Goal: Task Accomplishment & Management: Use online tool/utility

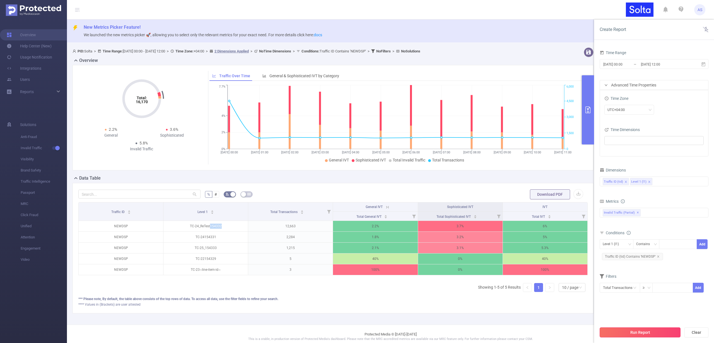
click at [660, 332] on button "Run Report" at bounding box center [639, 332] width 81 height 10
click at [704, 64] on icon at bounding box center [703, 64] width 5 height 5
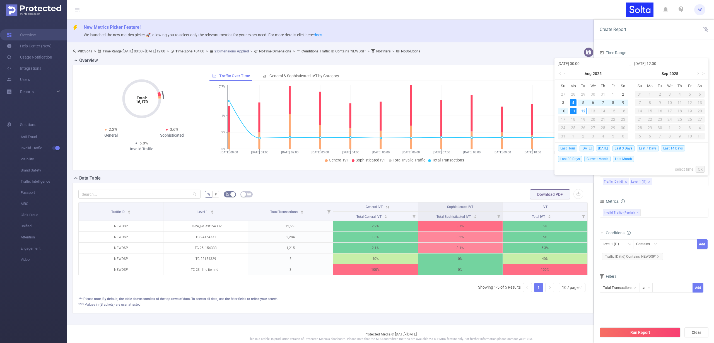
click at [652, 148] on span "Last 7 Days" at bounding box center [648, 148] width 22 height 6
type input "[DATE] 00:00"
type input "[DATE] 23:59"
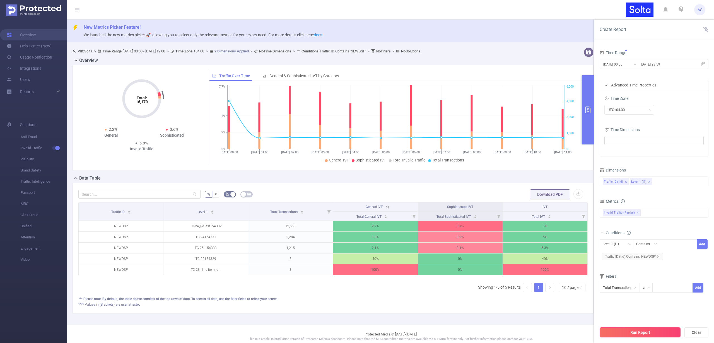
click at [646, 332] on button "Run Report" at bounding box center [639, 332] width 81 height 10
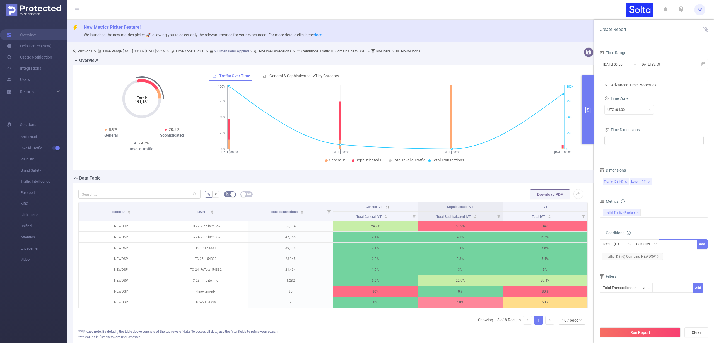
click at [670, 243] on div at bounding box center [678, 243] width 32 height 9
type input "t"
type input "TC-22"
click at [678, 253] on li "TC-22" at bounding box center [678, 255] width 38 height 9
type input "TC-24"
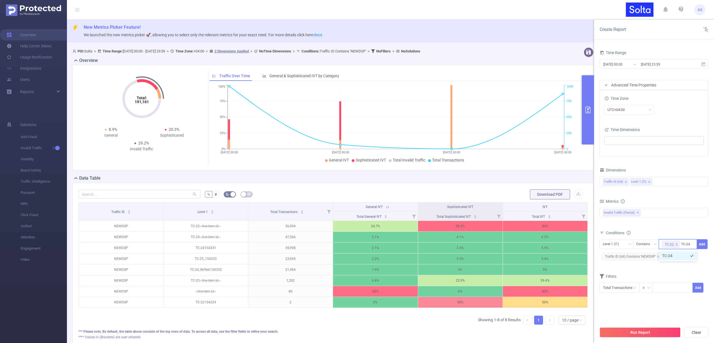
click at [677, 254] on li "TC-24" at bounding box center [678, 255] width 38 height 9
type input "TC-25"
click at [678, 264] on li "TC-25" at bounding box center [678, 264] width 38 height 9
click at [703, 246] on button "Add" at bounding box center [701, 244] width 11 height 10
click at [633, 331] on button "Run Report" at bounding box center [639, 332] width 81 height 10
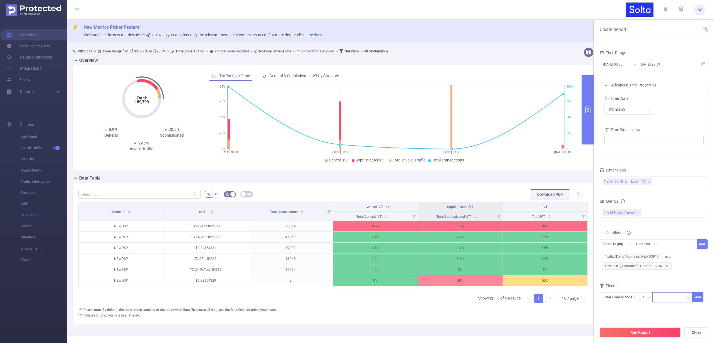
click at [660, 296] on input at bounding box center [672, 296] width 40 height 8
type input "100"
click at [652, 331] on button "Run Report" at bounding box center [639, 332] width 81 height 10
click at [669, 316] on button "Cancel" at bounding box center [665, 315] width 16 height 7
click at [696, 296] on button "Add" at bounding box center [697, 297] width 11 height 10
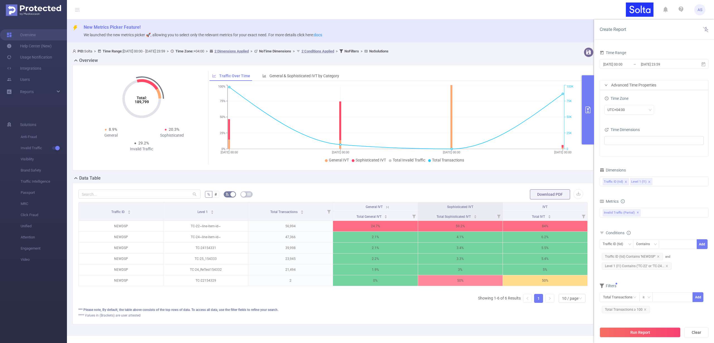
click at [647, 331] on button "Run Report" at bounding box center [639, 332] width 81 height 10
click at [628, 297] on input "text" at bounding box center [619, 297] width 40 height 10
click at [667, 314] on div "Total Transactions ≥ Add Total Transactions ≥ 100" at bounding box center [653, 303] width 109 height 25
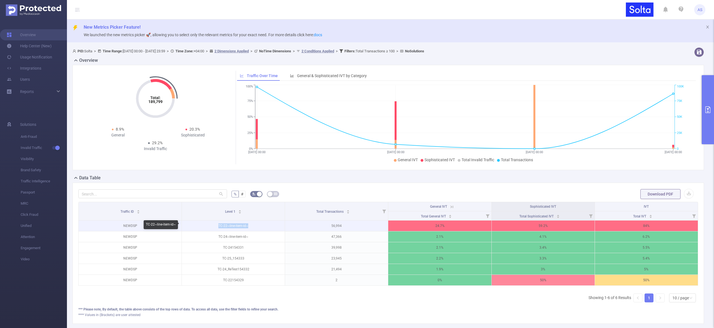
drag, startPoint x: 218, startPoint y: 226, endPoint x: 250, endPoint y: 225, distance: 32.6
click at [250, 225] on p "TC-22~line-item-id~" at bounding box center [233, 226] width 103 height 11
click at [223, 225] on p "TC-22~line-item-id~" at bounding box center [233, 226] width 103 height 11
drag, startPoint x: 218, startPoint y: 226, endPoint x: 225, endPoint y: 226, distance: 7.5
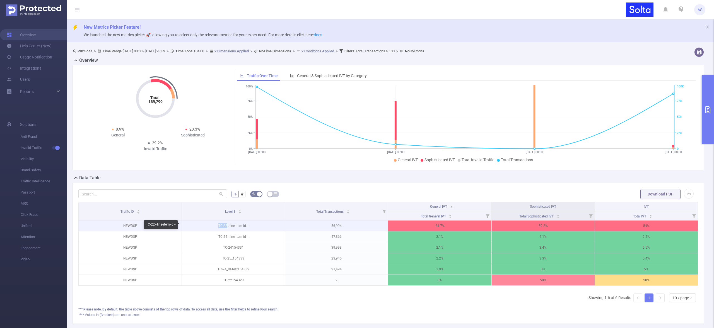
click at [225, 226] on p "TC-22~line-item-id~" at bounding box center [233, 226] width 103 height 11
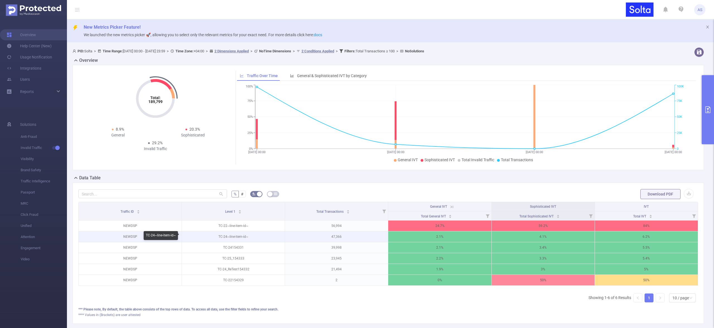
click at [225, 237] on p "TC-24~line-item-id~" at bounding box center [233, 237] width 103 height 11
drag, startPoint x: 222, startPoint y: 237, endPoint x: 227, endPoint y: 236, distance: 5.3
click at [227, 236] on p "TC-24~line-item-id~" at bounding box center [233, 237] width 103 height 11
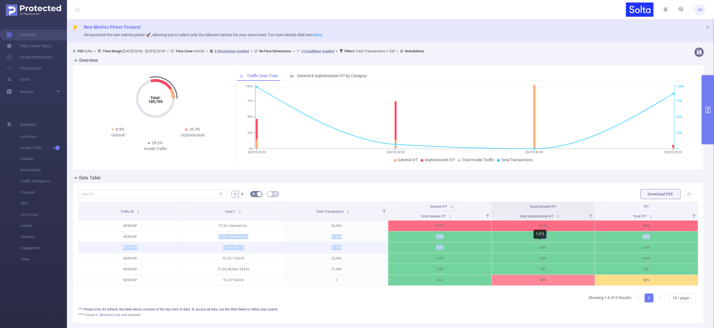
drag, startPoint x: 218, startPoint y: 236, endPoint x: 500, endPoint y: 243, distance: 281.7
click at [500, 243] on tbody "NEWDSP TC-22~line-item-id~ 56,994 24.7% 59.2% 84% NEWDSP TC-24~line-item-id~ 47…" at bounding box center [388, 253] width 619 height 65
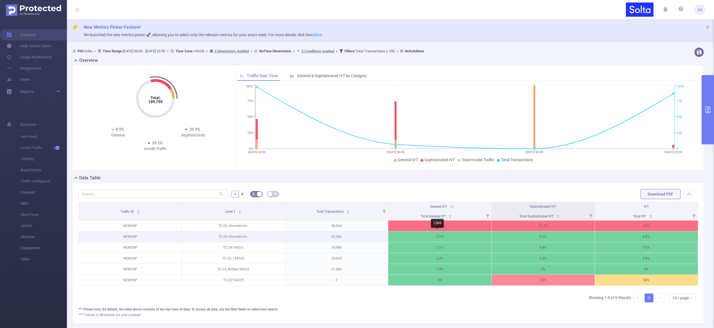
click at [420, 235] on p "2.1%" at bounding box center [439, 237] width 103 height 11
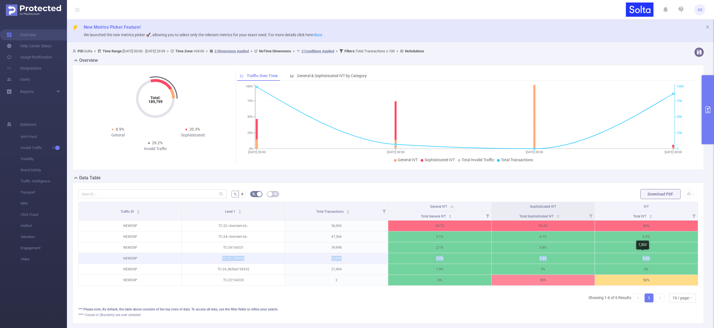
drag, startPoint x: 220, startPoint y: 260, endPoint x: 674, endPoint y: 259, distance: 453.9
click at [674, 259] on tr "NEWDSP TC-25_154333 23,945 2.2% 3.3% 5.4%" at bounding box center [388, 258] width 619 height 11
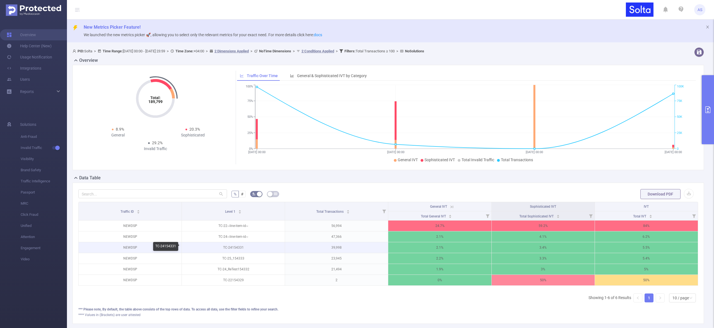
click at [228, 248] on p "TC-24154331" at bounding box center [233, 248] width 103 height 11
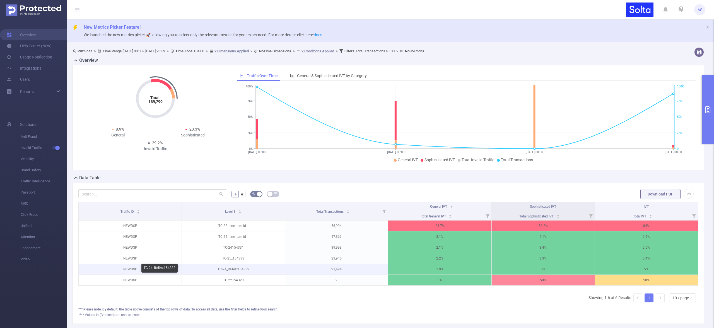
click at [228, 268] on p "TC-24_ReTest154332" at bounding box center [233, 269] width 103 height 11
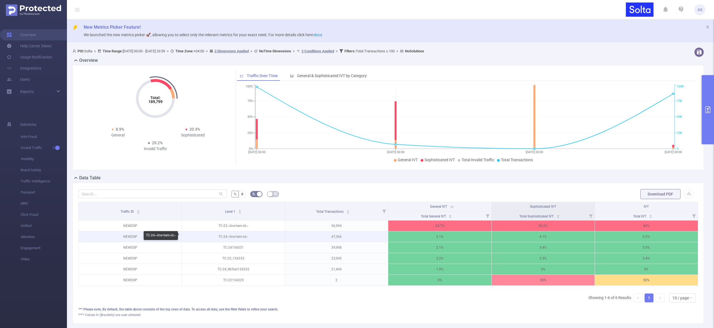
click at [228, 236] on p "TC-24~line-item-id~" at bounding box center [233, 237] width 103 height 11
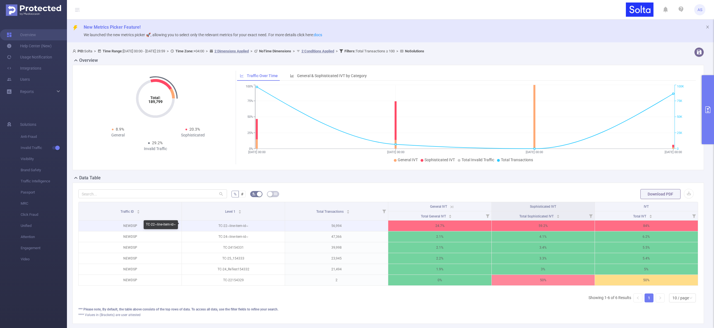
click at [224, 226] on p "TC-22~line-item-id~" at bounding box center [233, 226] width 103 height 11
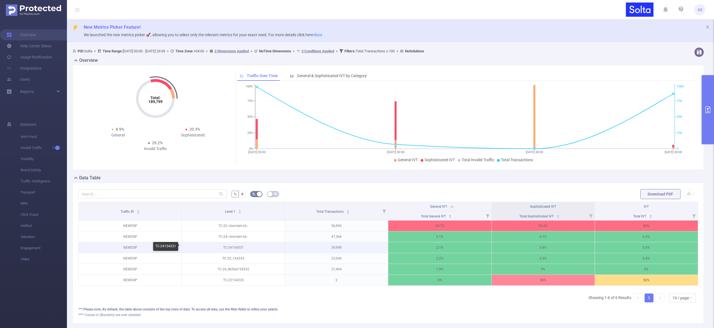
click at [233, 247] on p "TC-24154331" at bounding box center [233, 248] width 103 height 11
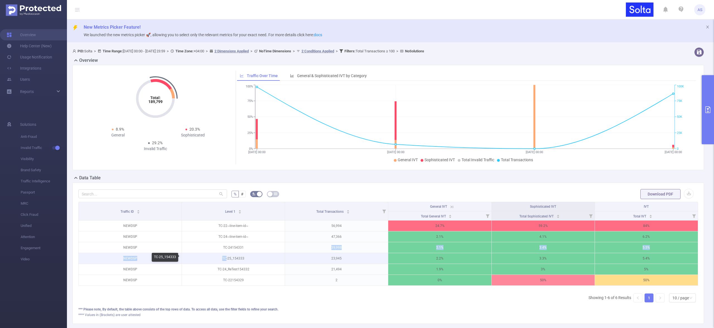
drag, startPoint x: 252, startPoint y: 248, endPoint x: 255, endPoint y: 255, distance: 7.5
click at [255, 255] on tbody "NEWDSP TC-22~line-item-id~ 56,994 24.7% 59.2% 84% NEWDSP TC-24~line-item-id~ 47…" at bounding box center [388, 253] width 619 height 65
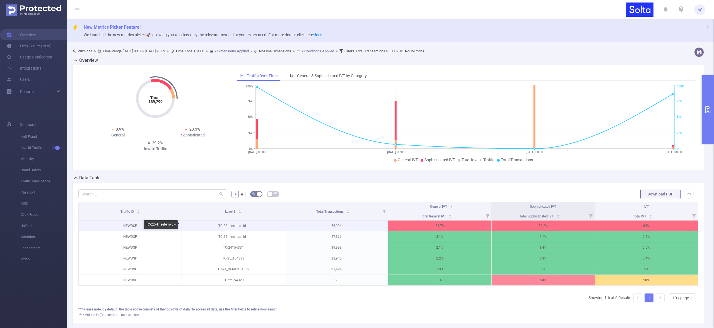
click at [252, 228] on p "TC-22~line-item-id~" at bounding box center [233, 226] width 103 height 11
click at [336, 227] on p "56,994" at bounding box center [336, 226] width 103 height 11
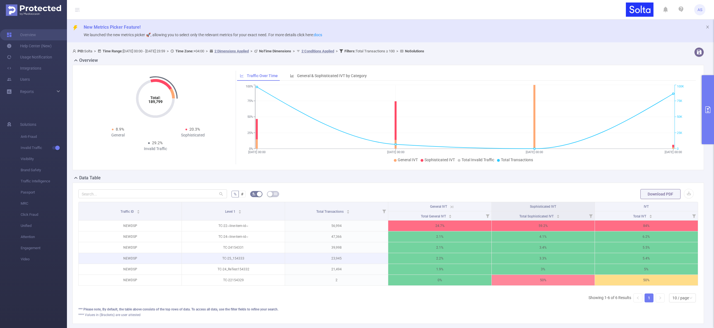
click at [336, 258] on p "23,945" at bounding box center [336, 258] width 103 height 11
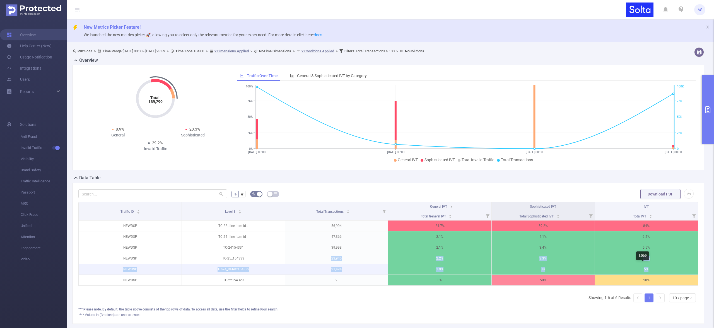
drag, startPoint x: 330, startPoint y: 258, endPoint x: 670, endPoint y: 269, distance: 339.8
click at [670, 269] on tbody "NEWDSP TC-22~line-item-id~ 56,994 24.7% 59.2% 84% NEWDSP TC-24~line-item-id~ 47…" at bounding box center [388, 253] width 619 height 65
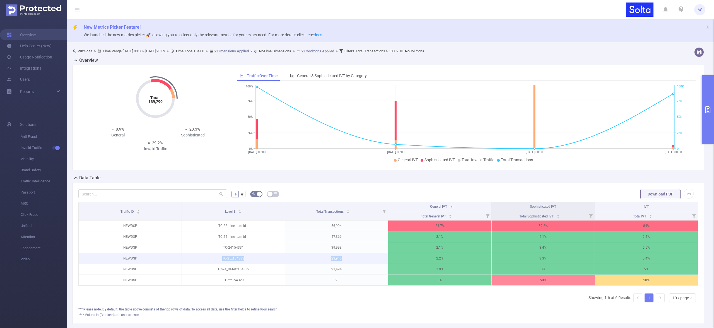
drag, startPoint x: 215, startPoint y: 257, endPoint x: 350, endPoint y: 260, distance: 134.7
click at [350, 260] on tr "NEWDSP TC-25_154333 23,945 2.2% 3.3% 5.4%" at bounding box center [388, 258] width 619 height 11
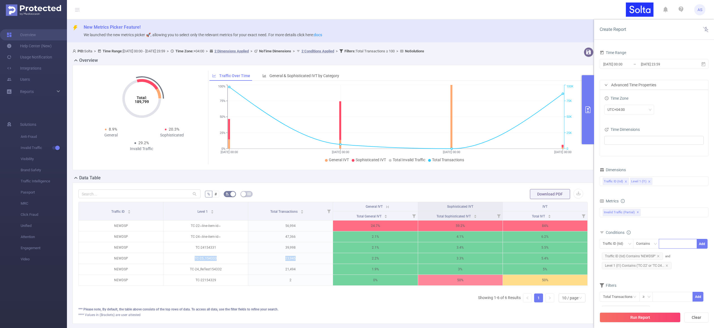
click at [679, 247] on div at bounding box center [678, 243] width 32 height 9
click at [667, 182] on div "Traffic ID (tid) Level 1 (l1)" at bounding box center [654, 181] width 103 height 9
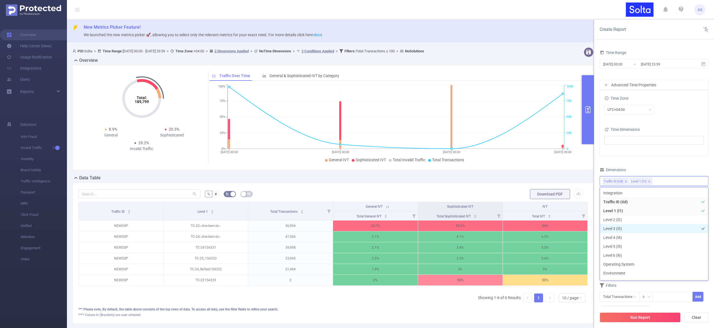
click at [620, 229] on li "Level 3 (l3)" at bounding box center [654, 228] width 108 height 9
click at [620, 238] on li "Level 4 (l4)" at bounding box center [654, 237] width 108 height 9
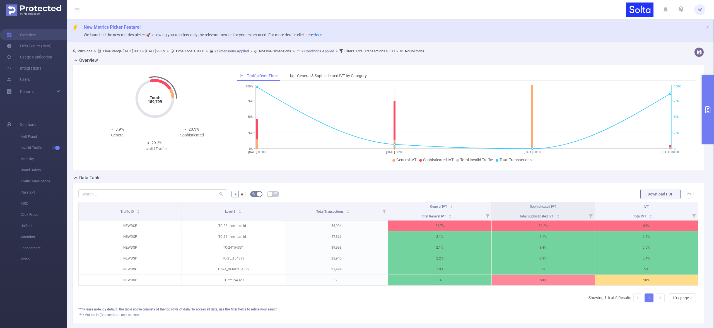
scroll to position [1, 0]
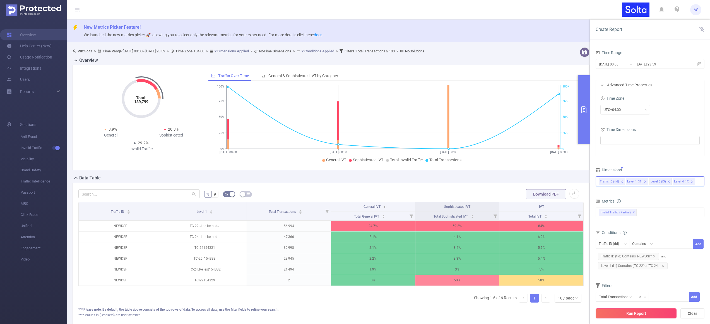
click at [624, 316] on button "Run Report" at bounding box center [635, 314] width 81 height 10
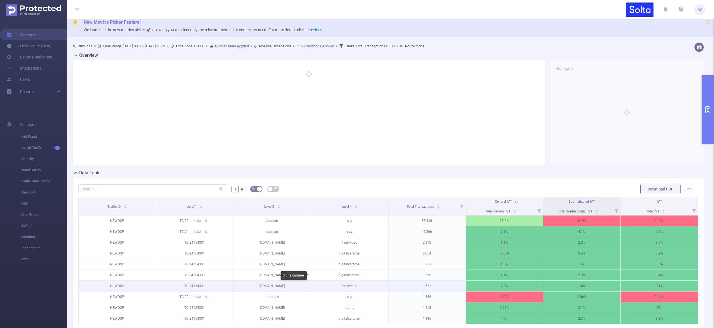
scroll to position [26, 0]
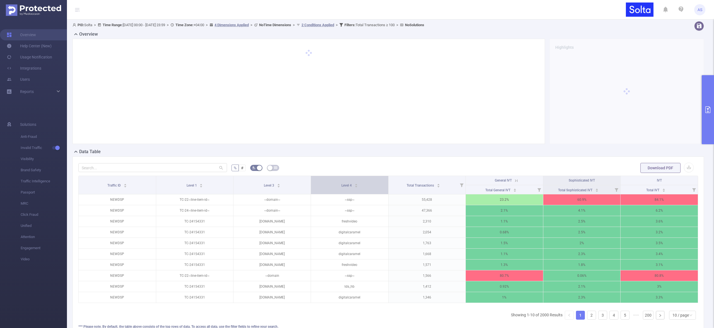
click at [344, 185] on span "Level 4" at bounding box center [346, 186] width 11 height 4
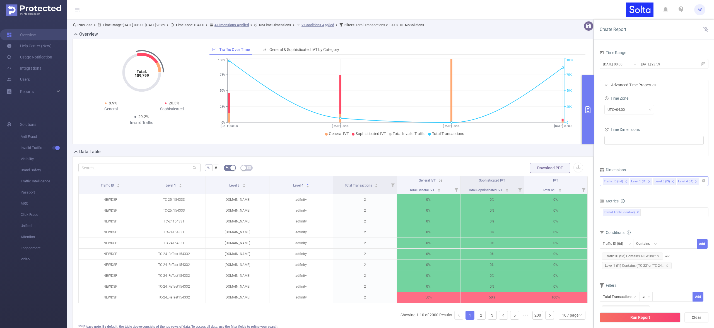
click at [671, 182] on icon "icon: close" at bounding box center [672, 181] width 3 height 3
click at [642, 319] on button "Run Report" at bounding box center [639, 318] width 81 height 10
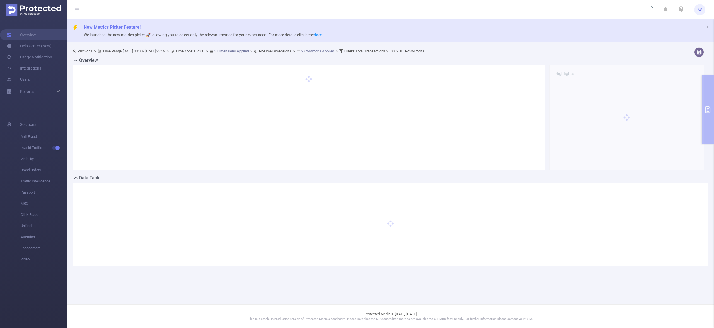
scroll to position [0, 0]
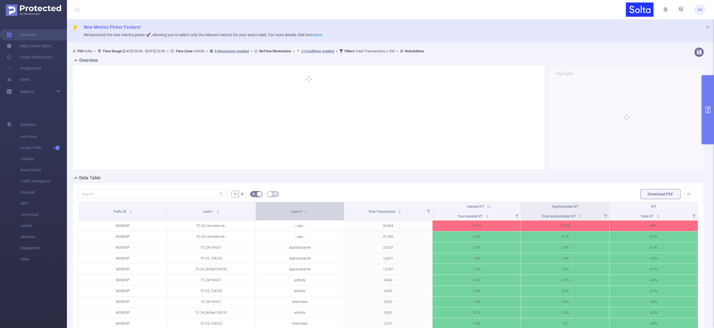
click at [294, 213] on span "Level 4" at bounding box center [296, 212] width 11 height 4
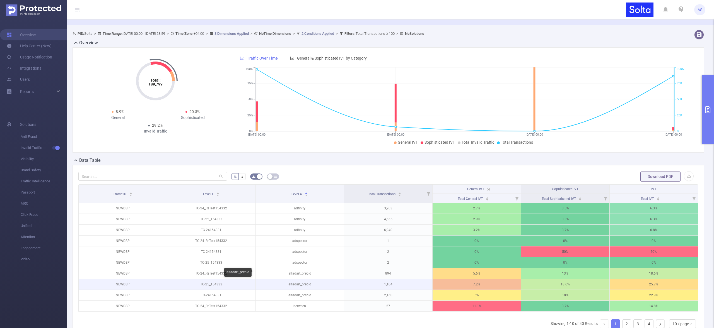
scroll to position [18, 0]
drag, startPoint x: 285, startPoint y: 284, endPoint x: 343, endPoint y: 285, distance: 57.5
click at [343, 285] on tr "NEWDSP TC-25_154333 alfadart_prebid 1,104 7.2% 18.6% 25.7%" at bounding box center [388, 284] width 619 height 11
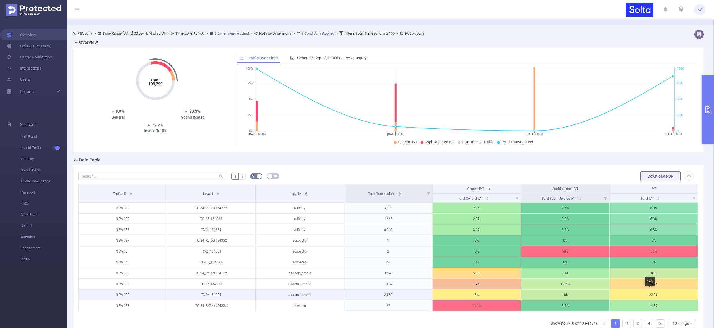
click at [652, 295] on p "22.9%" at bounding box center [653, 295] width 88 height 11
drag, startPoint x: 659, startPoint y: 297, endPoint x: 643, endPoint y: 297, distance: 15.6
click at [643, 297] on p "22.9%" at bounding box center [653, 295] width 88 height 11
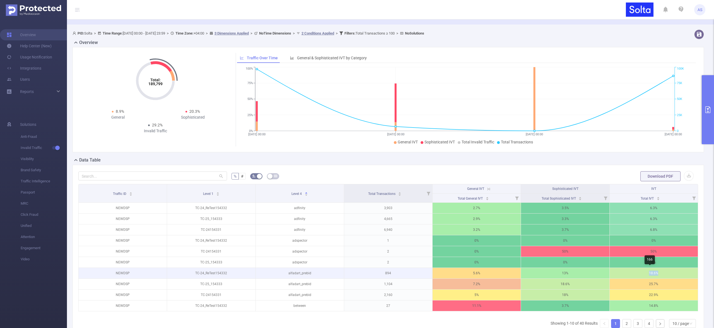
drag, startPoint x: 660, startPoint y: 273, endPoint x: 619, endPoint y: 274, distance: 41.0
click at [619, 274] on p "18.6%" at bounding box center [653, 273] width 88 height 11
drag, startPoint x: 199, startPoint y: 272, endPoint x: 210, endPoint y: 272, distance: 10.6
click at [210, 272] on p "TC-24_ReTest154332" at bounding box center [211, 273] width 88 height 11
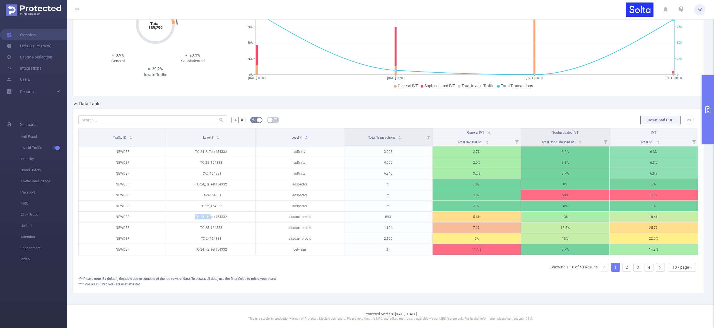
scroll to position [25, 0]
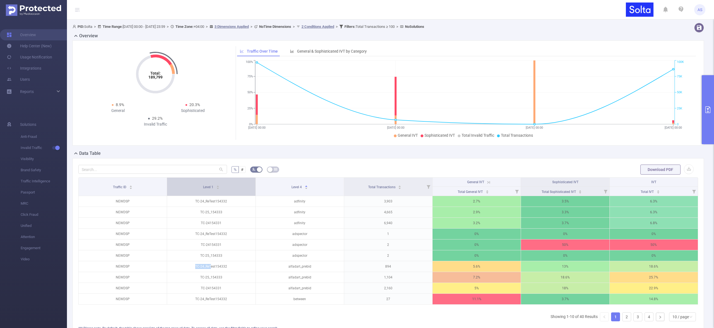
click at [205, 186] on span "Level 1" at bounding box center [208, 187] width 11 height 4
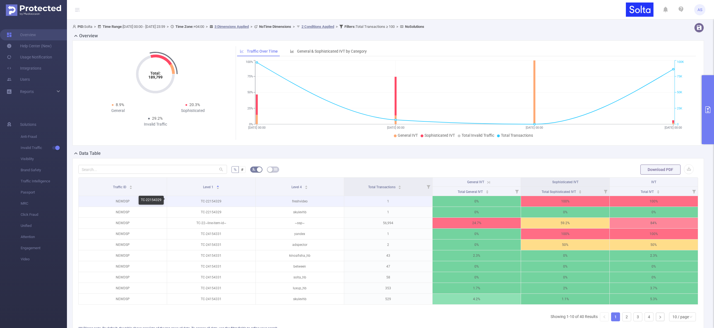
click at [206, 202] on p "TC-22154329" at bounding box center [211, 201] width 88 height 11
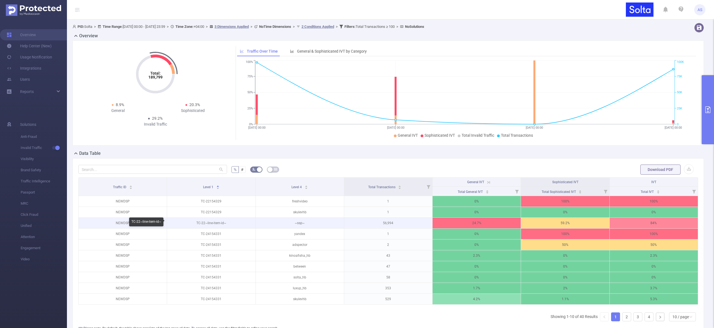
click at [207, 223] on p "TC-22~line-item-id~" at bounding box center [211, 223] width 88 height 11
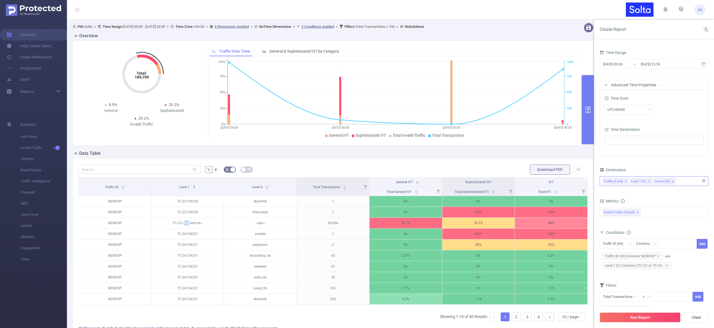
click at [671, 180] on icon "icon: close" at bounding box center [672, 181] width 3 height 3
click at [650, 318] on button "Run Report" at bounding box center [639, 318] width 81 height 10
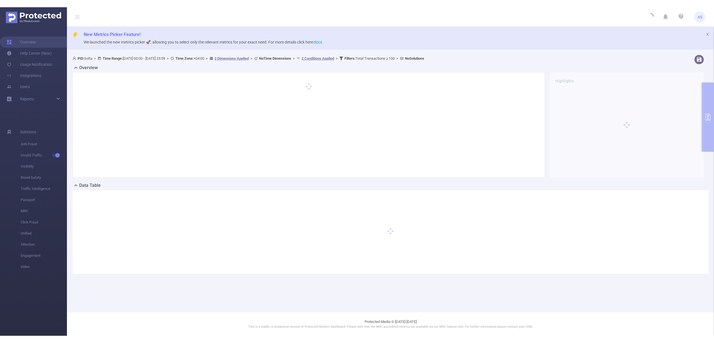
scroll to position [0, 0]
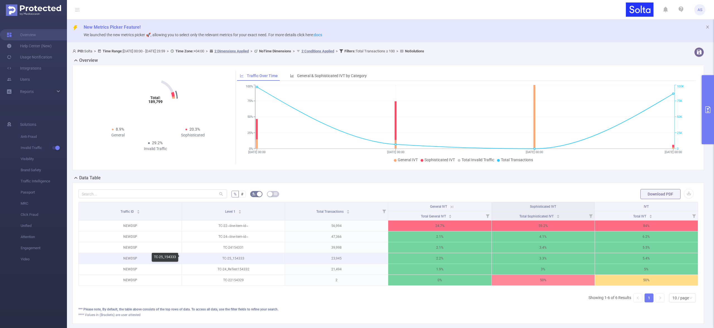
click at [229, 259] on p "TC-25_154333" at bounding box center [233, 258] width 103 height 11
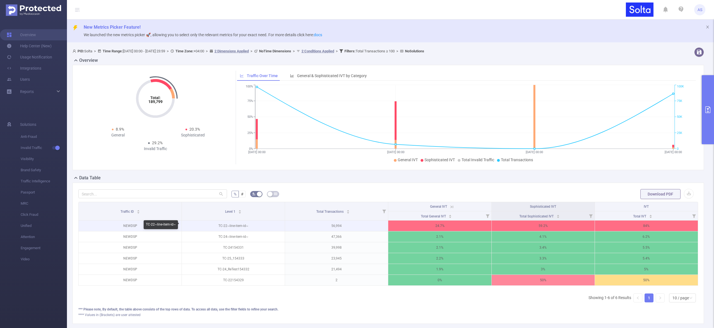
click at [251, 226] on p "TC-22~line-item-id~" at bounding box center [233, 226] width 103 height 11
click at [237, 226] on p "TC-22~line-item-id~" at bounding box center [233, 226] width 103 height 11
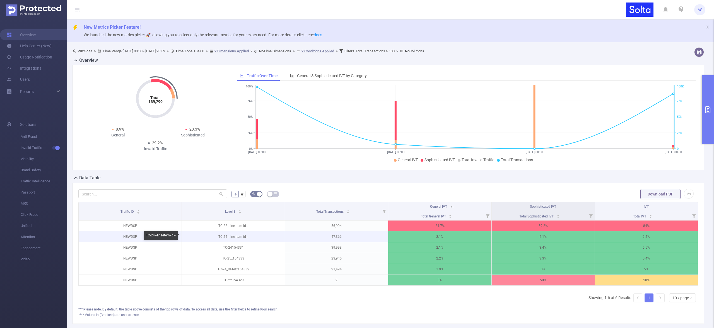
click at [243, 237] on p "TC-24~line-item-id~" at bounding box center [233, 237] width 103 height 11
